Goal: Find specific page/section

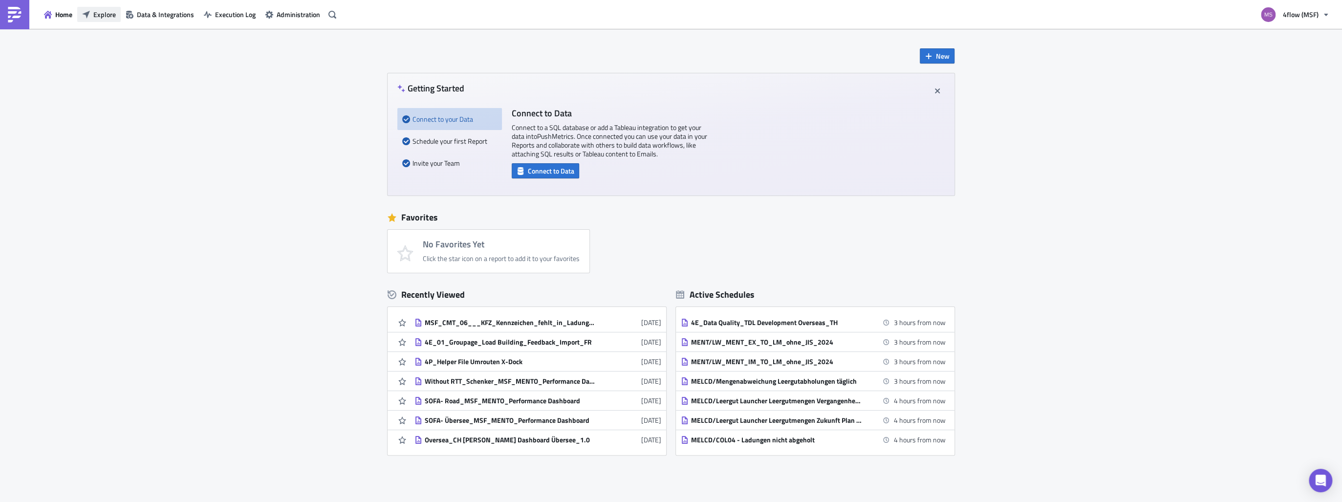
click at [111, 12] on span "Explore" at bounding box center [104, 14] width 22 height 10
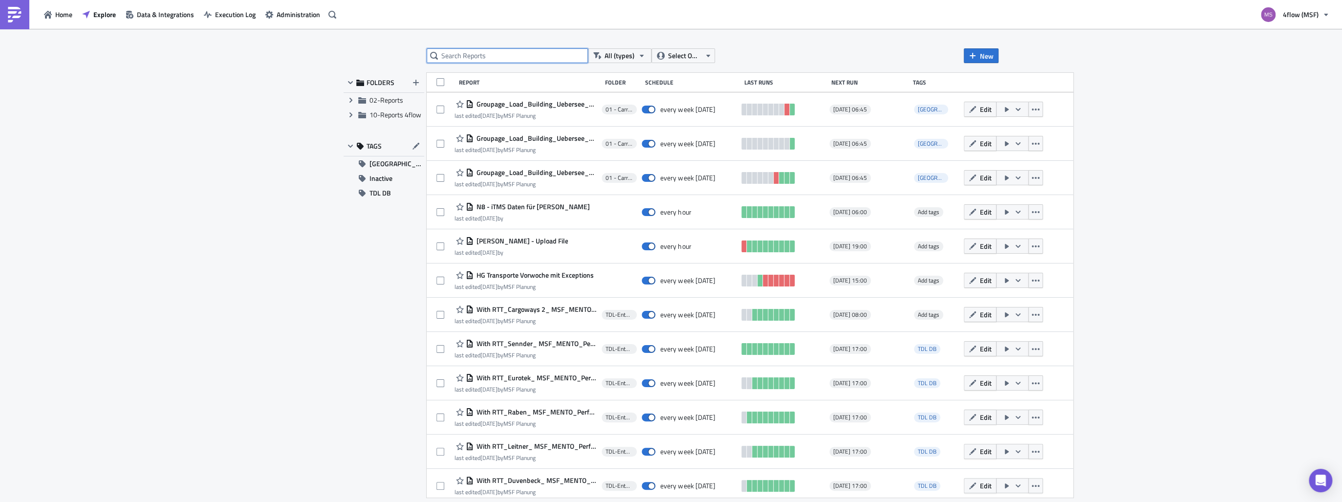
click at [499, 60] on input "text" at bounding box center [507, 55] width 161 height 15
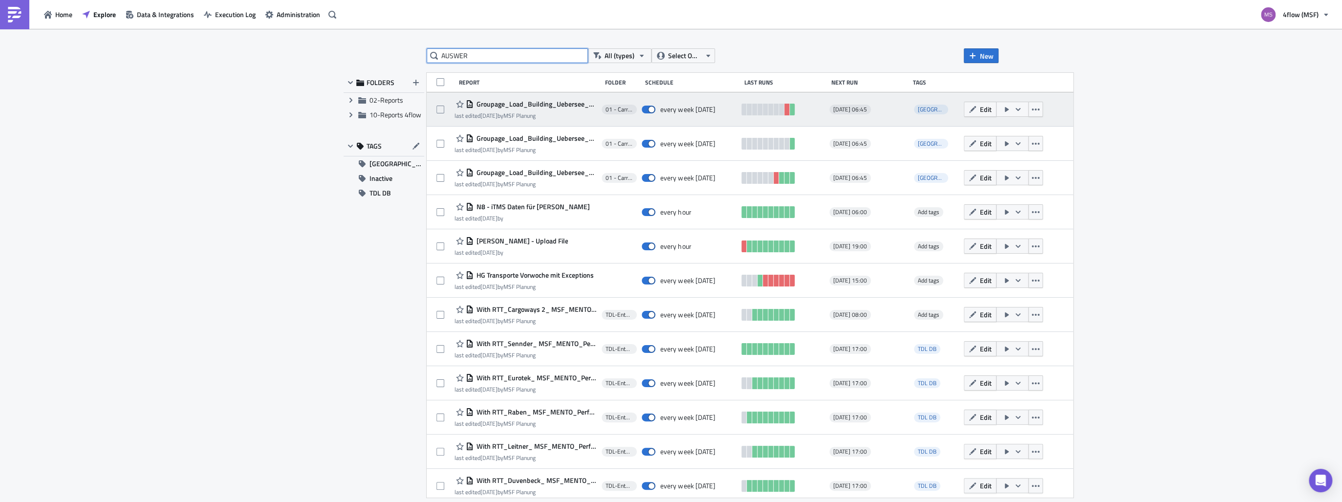
type input "AUSWER"
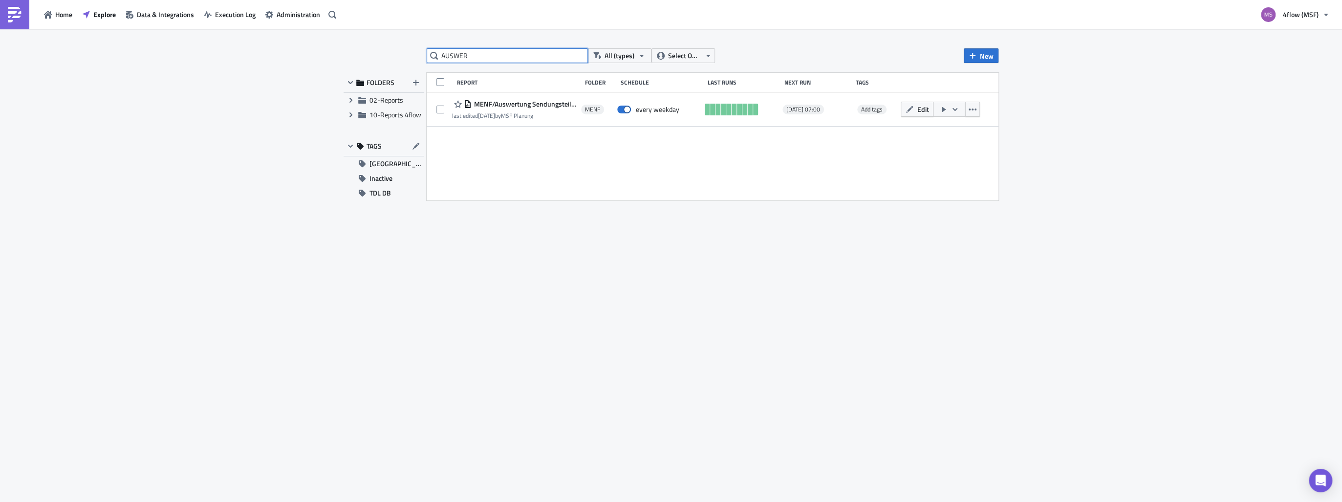
drag, startPoint x: 486, startPoint y: 55, endPoint x: 405, endPoint y: 48, distance: 81.9
click at [405, 48] on div "AUSWER All (types) Select Owner New FOLDERS Expand group 02-Reports Expand grou…" at bounding box center [671, 266] width 665 height 436
type input "EXCEP"
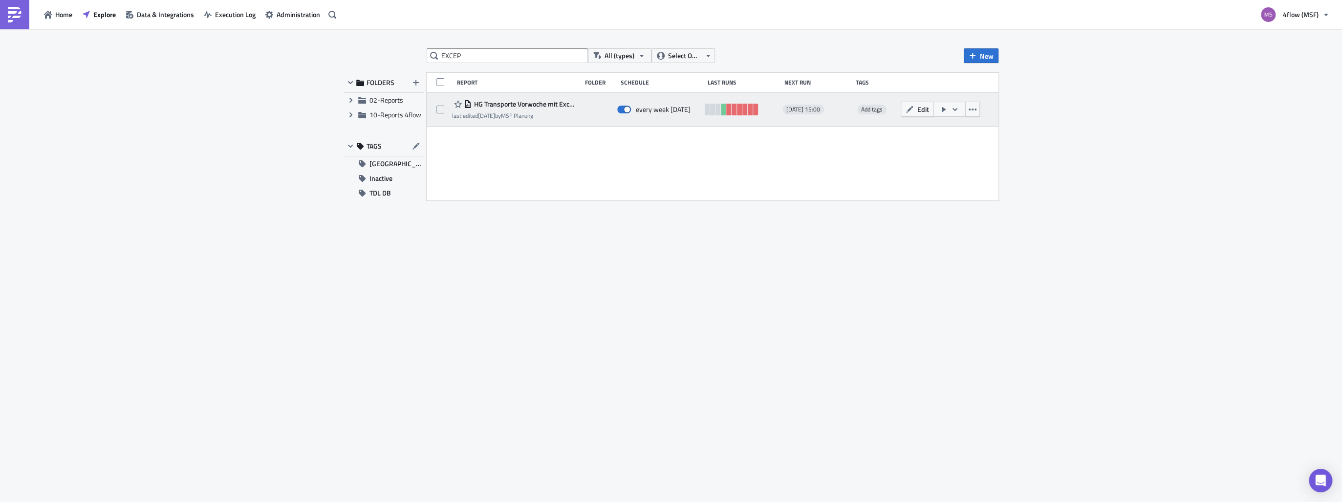
click at [524, 104] on span "HG Transporte Vorwoche mit Exceptions" at bounding box center [524, 104] width 105 height 9
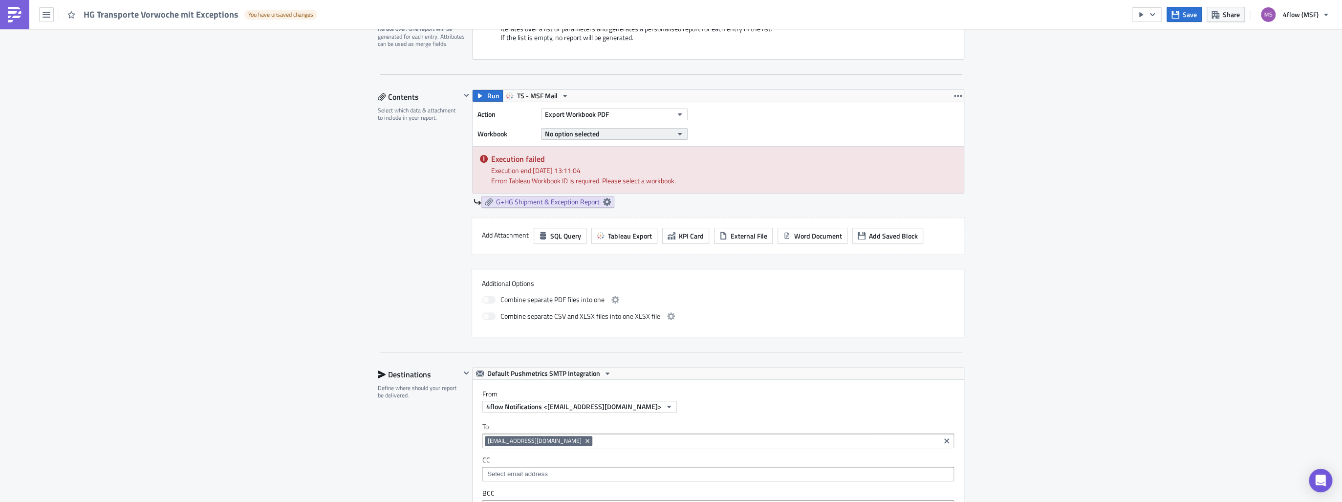
scroll to position [274, 0]
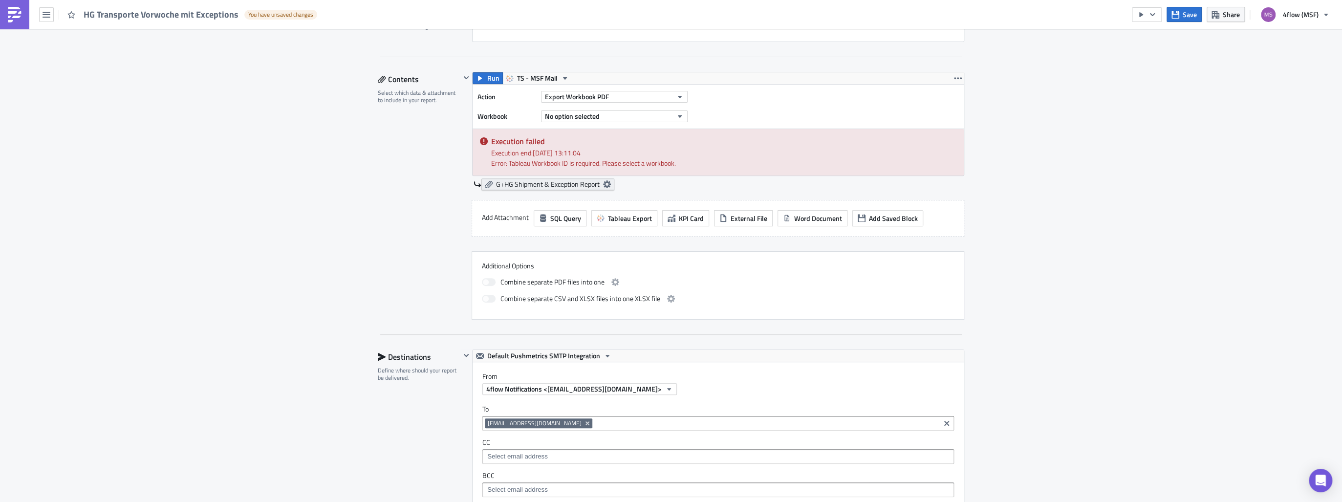
click at [567, 184] on span "G+HG Shipment & Exception Report" at bounding box center [548, 184] width 104 height 9
click at [603, 182] on icon at bounding box center [607, 184] width 8 height 8
drag, startPoint x: 599, startPoint y: 182, endPoint x: 757, endPoint y: 192, distance: 157.7
click at [757, 192] on div "Run TS - MSF Mail Action Export Workbook PDF Workbook No option selected Execut…" at bounding box center [712, 136] width 504 height 128
